Goal: Task Accomplishment & Management: Use online tool/utility

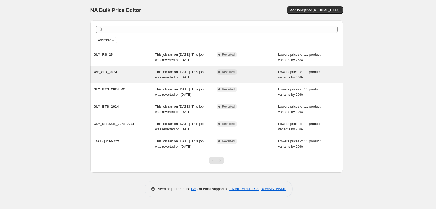
click at [127, 80] on div "WF_GLY_2024" at bounding box center [125, 74] width 62 height 11
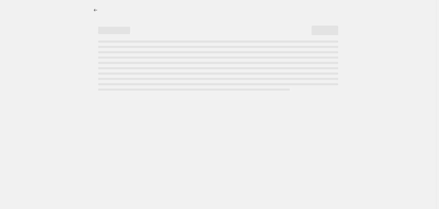
select select "percentage"
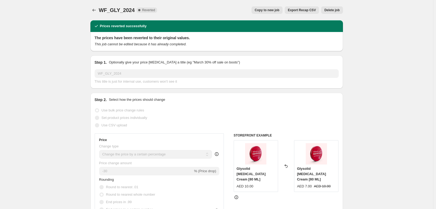
click at [273, 14] on button "Copy to new job" at bounding box center [267, 9] width 31 height 7
select select "percentage"
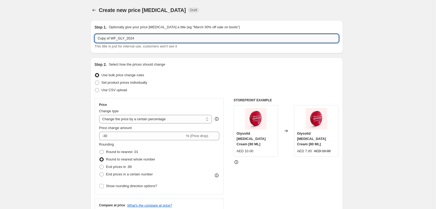
click at [165, 43] on input "Copy of WF_GLY_2024" at bounding box center [217, 38] width 244 height 9
type input "G"
type input "GLY_BTS_2025_30%"
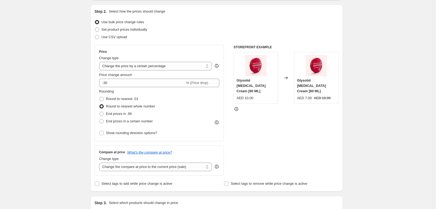
scroll to position [53, 0]
click at [95, 24] on span at bounding box center [97, 22] width 4 height 4
click at [95, 20] on input "Use bulk price change rules" at bounding box center [95, 20] width 0 height 0
click at [95, 24] on span at bounding box center [97, 22] width 4 height 4
click at [95, 20] on input "Use bulk price change rules" at bounding box center [95, 20] width 0 height 0
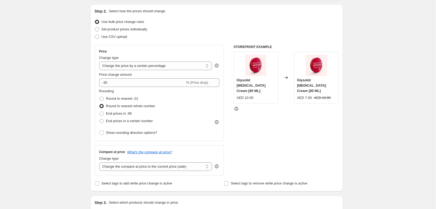
click at [43, 55] on div "Create new price change job. This page is ready Create new price change job Dra…" at bounding box center [216, 213] width 433 height 532
click at [103, 70] on select "Change the price to a certain amount Change the price by a certain amount Chang…" at bounding box center [155, 65] width 113 height 9
click at [99, 70] on select "Change the price to a certain amount Change the price by a certain amount Chang…" at bounding box center [155, 65] width 113 height 9
click at [64, 90] on div "Create new price change job. This page is ready Create new price change job Dra…" at bounding box center [216, 213] width 433 height 532
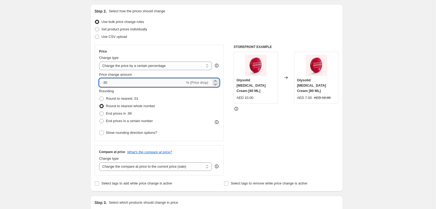
click at [99, 87] on input "-30" at bounding box center [142, 82] width 86 height 9
click at [62, 92] on div "Create new price change job. This page is ready Create new price change job Dra…" at bounding box center [216, 213] width 433 height 532
click at [99, 87] on input "-30" at bounding box center [142, 82] width 86 height 9
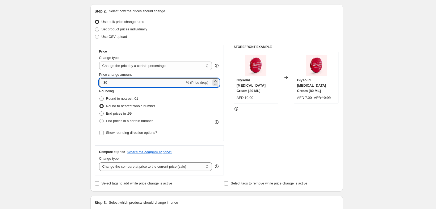
click at [99, 87] on input "-30" at bounding box center [142, 82] width 86 height 9
type input "-30"
click at [60, 98] on div "Create new price change job. This page is ready Create new price change job Dra…" at bounding box center [216, 213] width 433 height 532
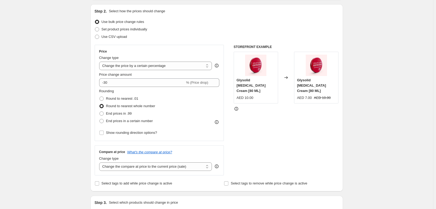
scroll to position [88, 0]
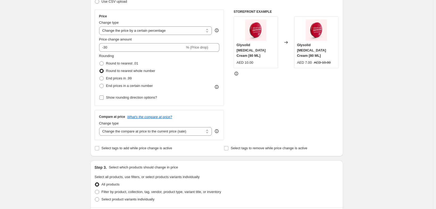
click at [131, 101] on label "Show rounding direction options?" at bounding box center [128, 97] width 58 height 7
click at [104, 100] on input "Show rounding direction options?" at bounding box center [102, 97] width 4 height 4
checkbox input "true"
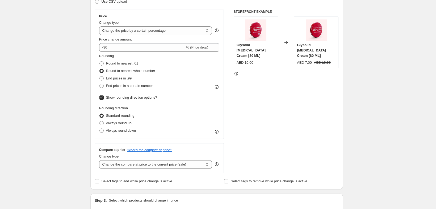
click at [47, 106] on div "Create new price change job. This page is ready Create new price change job Dra…" at bounding box center [216, 194] width 433 height 565
click at [100, 73] on span at bounding box center [102, 71] width 4 height 4
click at [100, 69] on input "Round to nearest whole number" at bounding box center [100, 69] width 0 height 0
click at [100, 73] on span at bounding box center [102, 71] width 4 height 4
click at [100, 69] on input "Round to nearest whole number" at bounding box center [100, 69] width 0 height 0
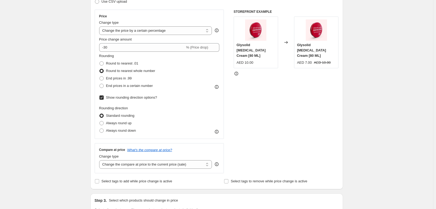
click at [100, 73] on span at bounding box center [102, 71] width 4 height 4
click at [100, 69] on input "Round to nearest whole number" at bounding box center [100, 69] width 0 height 0
click at [100, 118] on span at bounding box center [102, 115] width 4 height 4
click at [100, 114] on input "Standard rounding" at bounding box center [100, 113] width 0 height 0
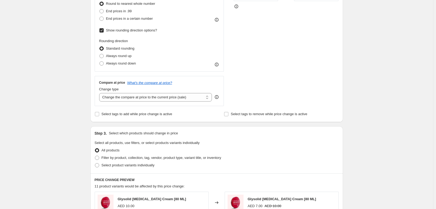
scroll to position [158, 0]
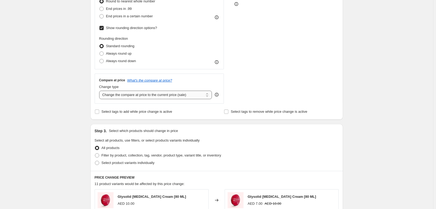
click at [182, 99] on select "Change the compare at price to the current price (sale) Change the compare at p…" at bounding box center [155, 94] width 113 height 9
click at [99, 99] on select "Change the compare at price to the current price (sale) Change the compare at p…" at bounding box center [155, 94] width 113 height 9
click at [34, 119] on div "Create new price change job. This page is ready Create new price change job Dra…" at bounding box center [216, 124] width 433 height 565
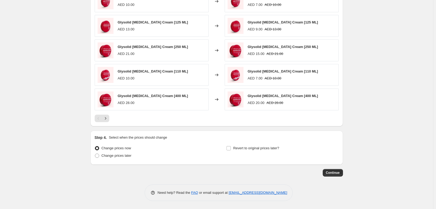
scroll to position [397, 0]
click at [268, 146] on span "Revert to original prices later?" at bounding box center [256, 148] width 46 height 4
click at [231, 146] on input "Revert to original prices later?" at bounding box center [229, 148] width 4 height 4
checkbox input "true"
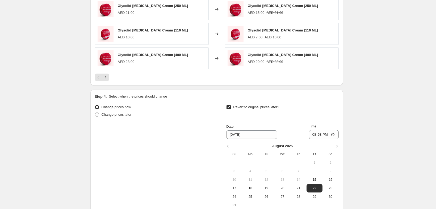
scroll to position [507, 0]
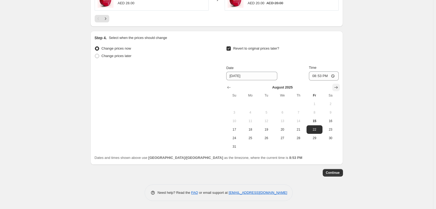
click at [340, 84] on button "Show next month, September 2025" at bounding box center [336, 87] width 7 height 7
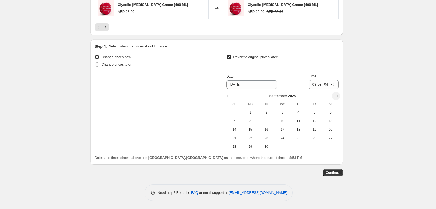
scroll to position [497, 0]
click at [256, 127] on span "15" at bounding box center [251, 129] width 12 height 4
type input "9/15/2025"
click at [330, 80] on input "20:53" at bounding box center [324, 84] width 30 height 9
click at [329, 80] on input "15:53" at bounding box center [324, 84] width 30 height 9
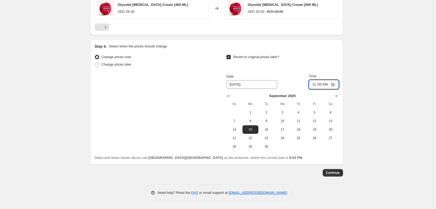
type input "23:59"
click at [340, 171] on span "Continue" at bounding box center [333, 172] width 14 height 4
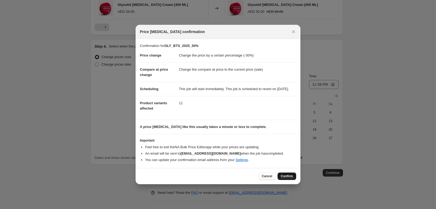
click at [293, 178] on span "Confirm" at bounding box center [287, 176] width 12 height 4
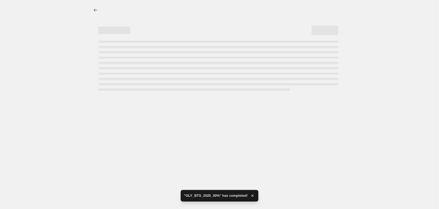
select select "percentage"
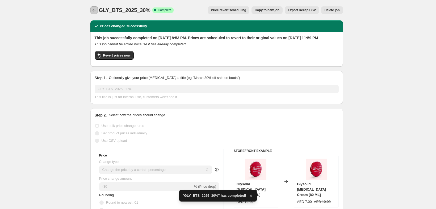
click at [92, 12] on icon "Price change jobs" at bounding box center [94, 9] width 5 height 5
